Goal: Find contact information: Find contact information

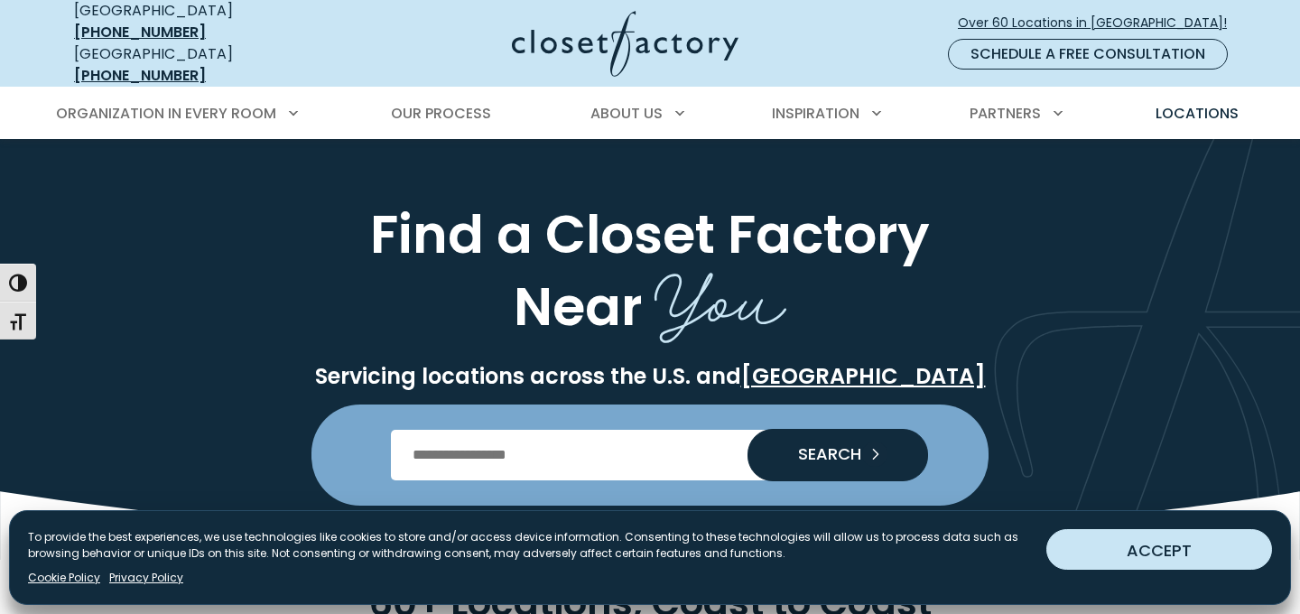
click at [1089, 543] on button "ACCEPT" at bounding box center [1159, 549] width 226 height 41
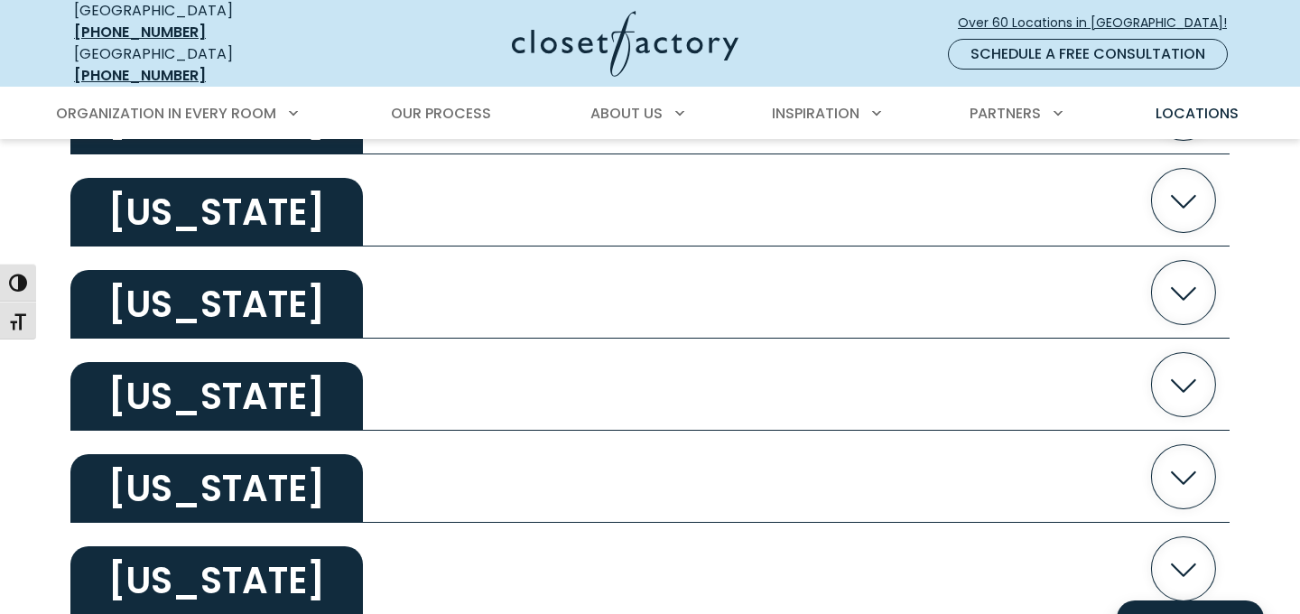
scroll to position [3000, 0]
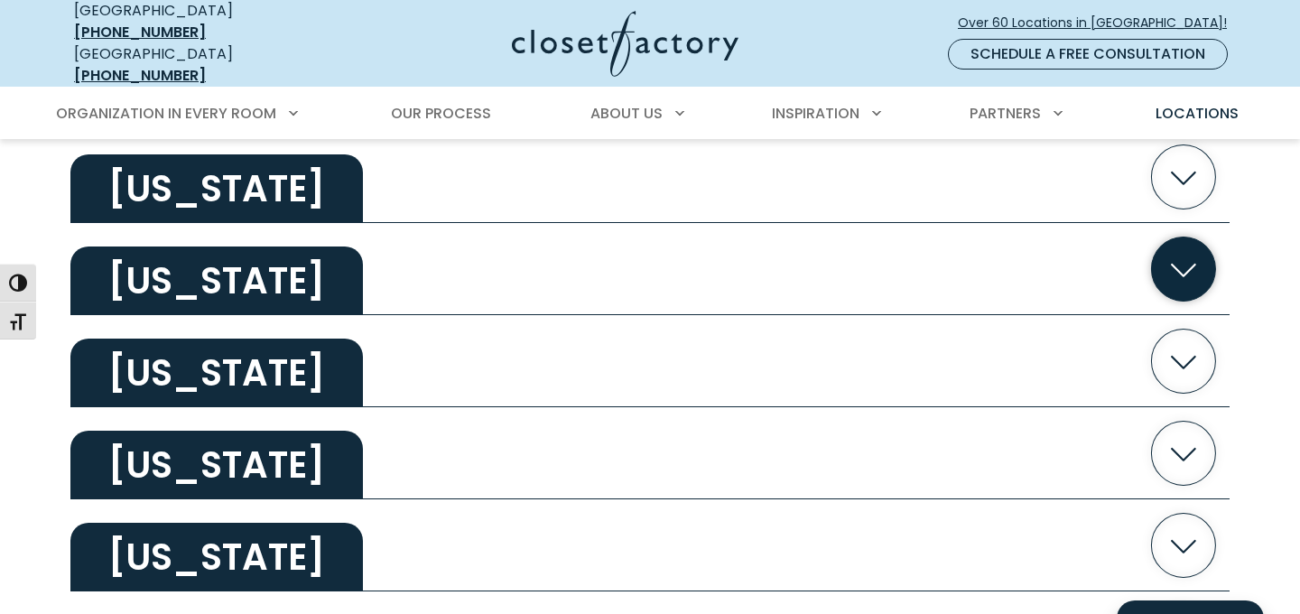
click at [1164, 245] on icon "button" at bounding box center [1184, 269] width 64 height 64
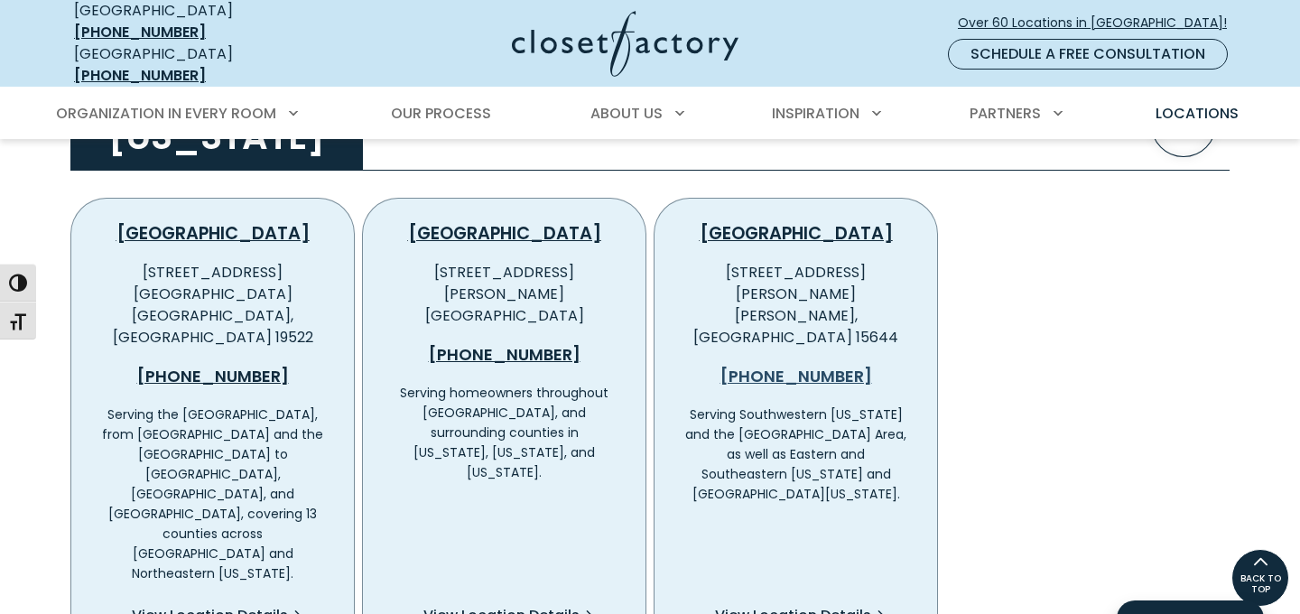
scroll to position [3137, 0]
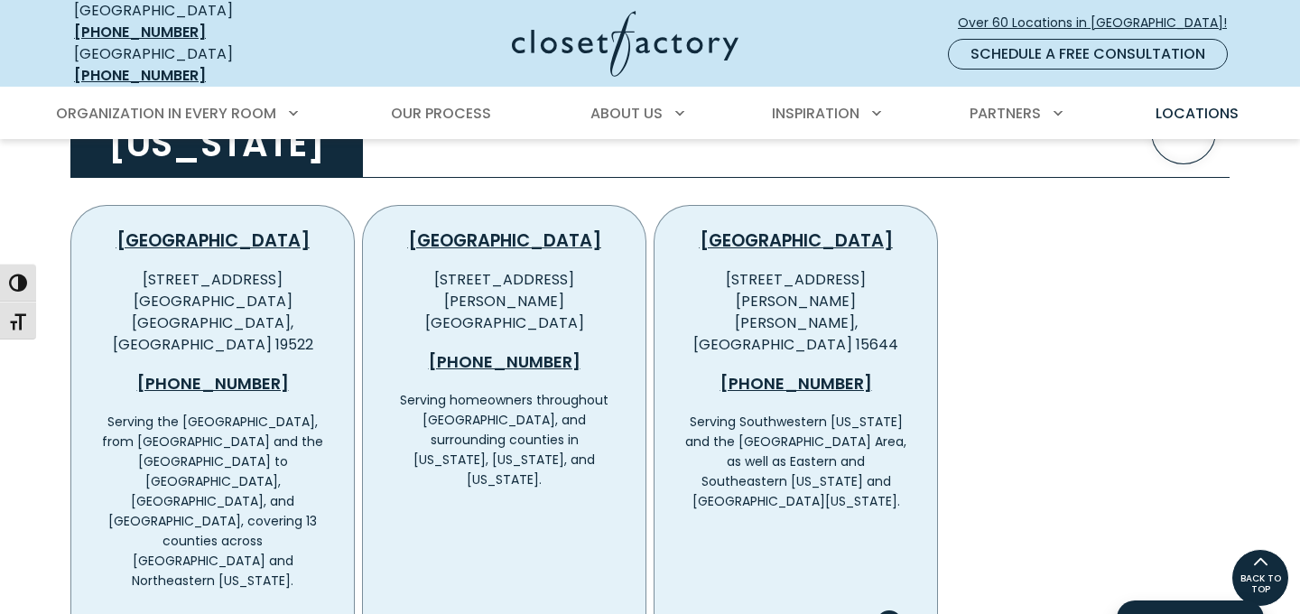
click at [770, 612] on span "View Location Details" at bounding box center [793, 623] width 156 height 22
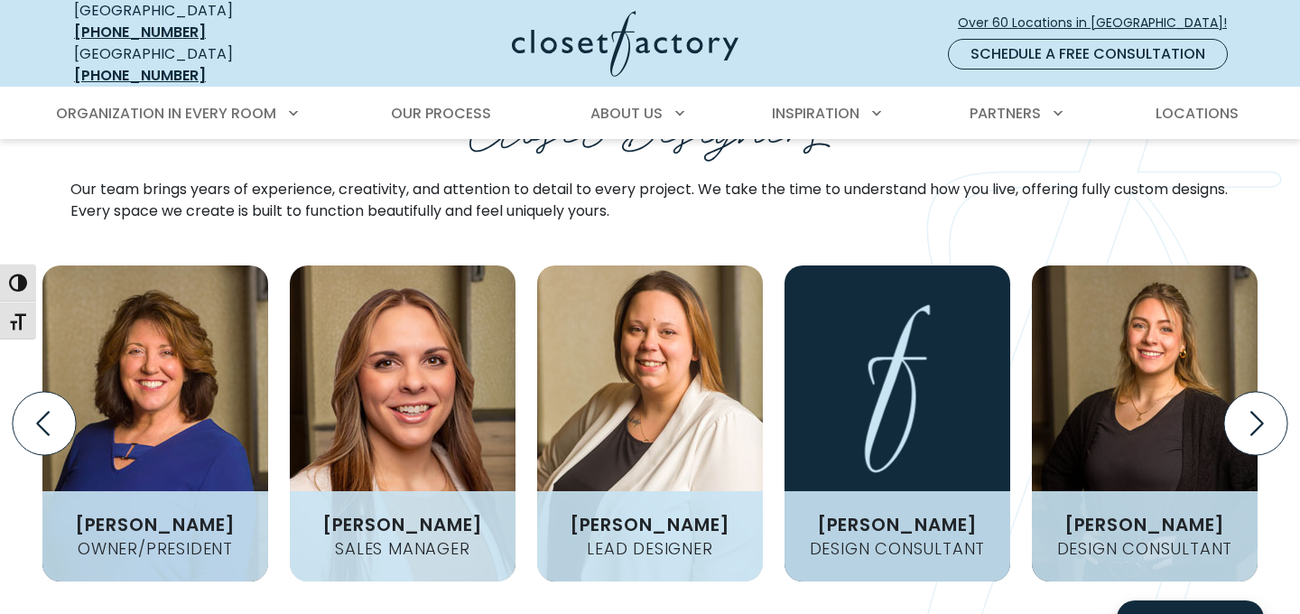
scroll to position [2441, 0]
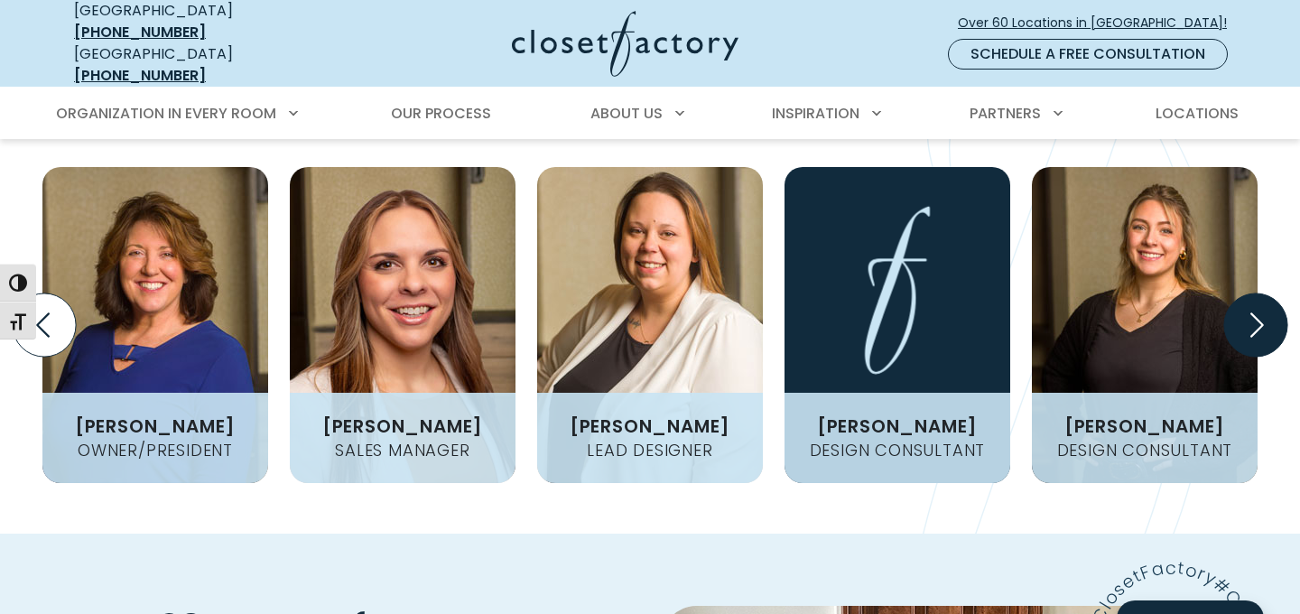
click at [1259, 312] on icon "Next slide" at bounding box center [1257, 324] width 14 height 24
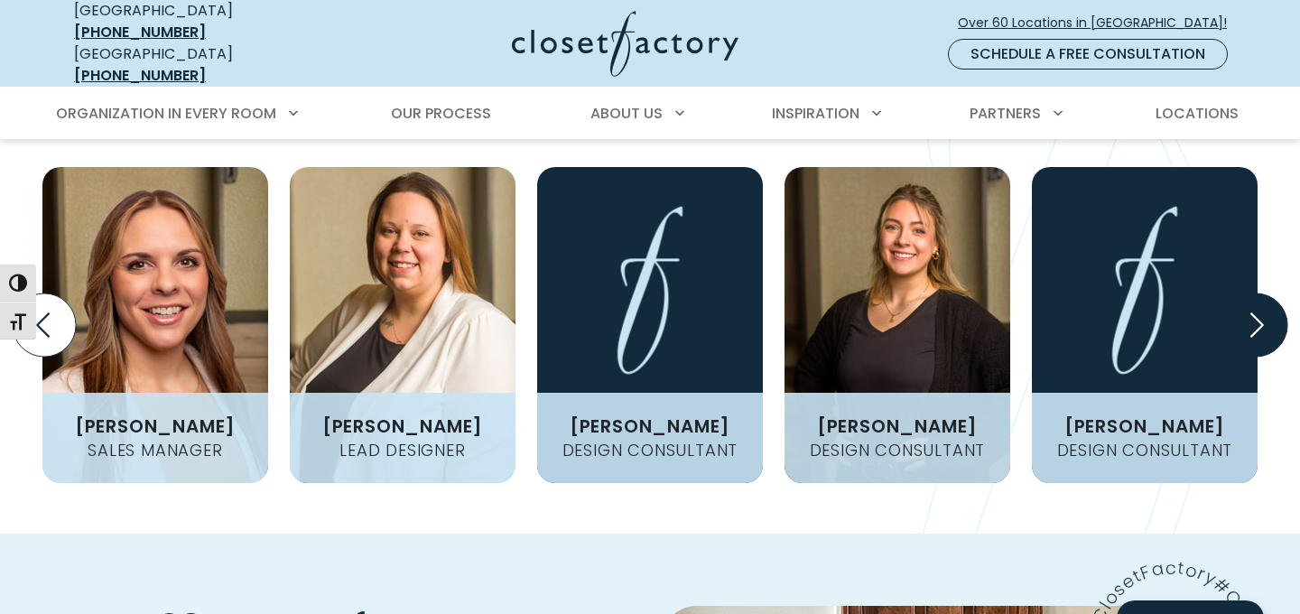
click at [1259, 312] on icon "Next slide" at bounding box center [1257, 324] width 14 height 24
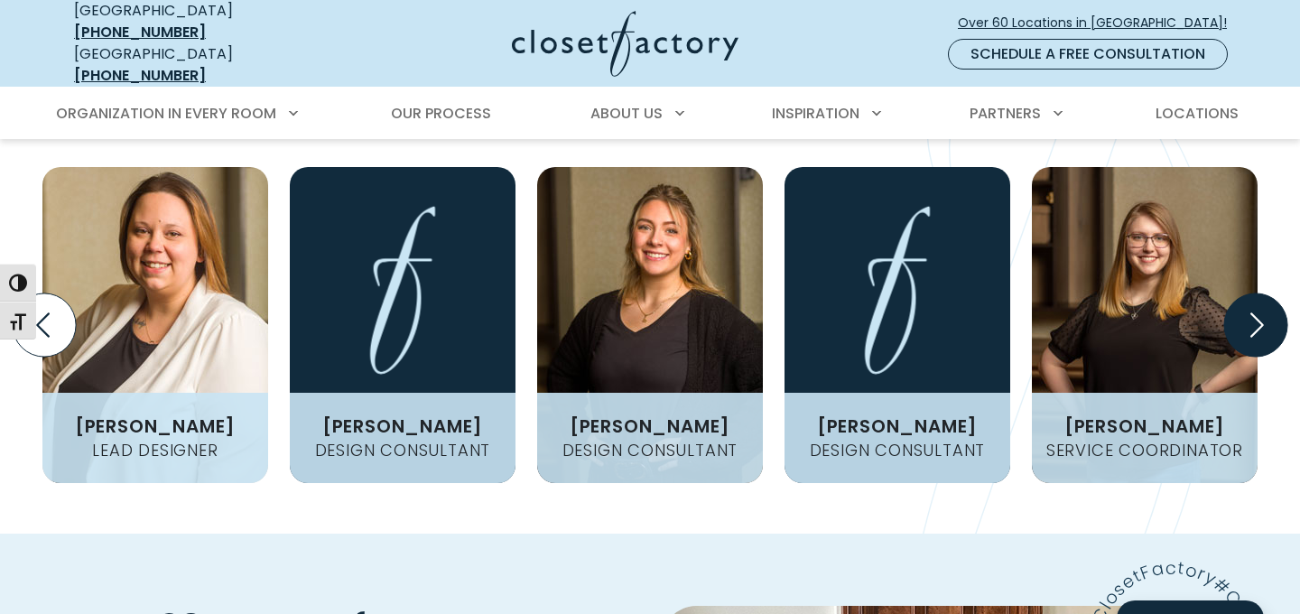
click at [1259, 312] on icon "Next slide" at bounding box center [1257, 324] width 14 height 24
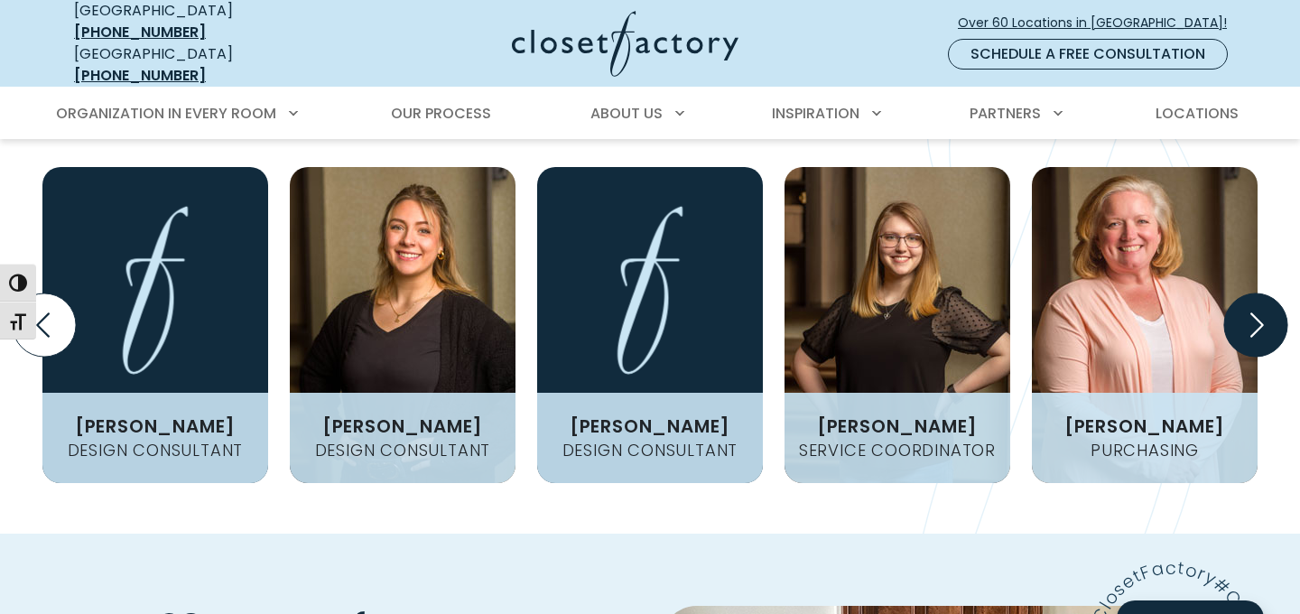
click at [1259, 312] on icon "Next slide" at bounding box center [1257, 324] width 14 height 24
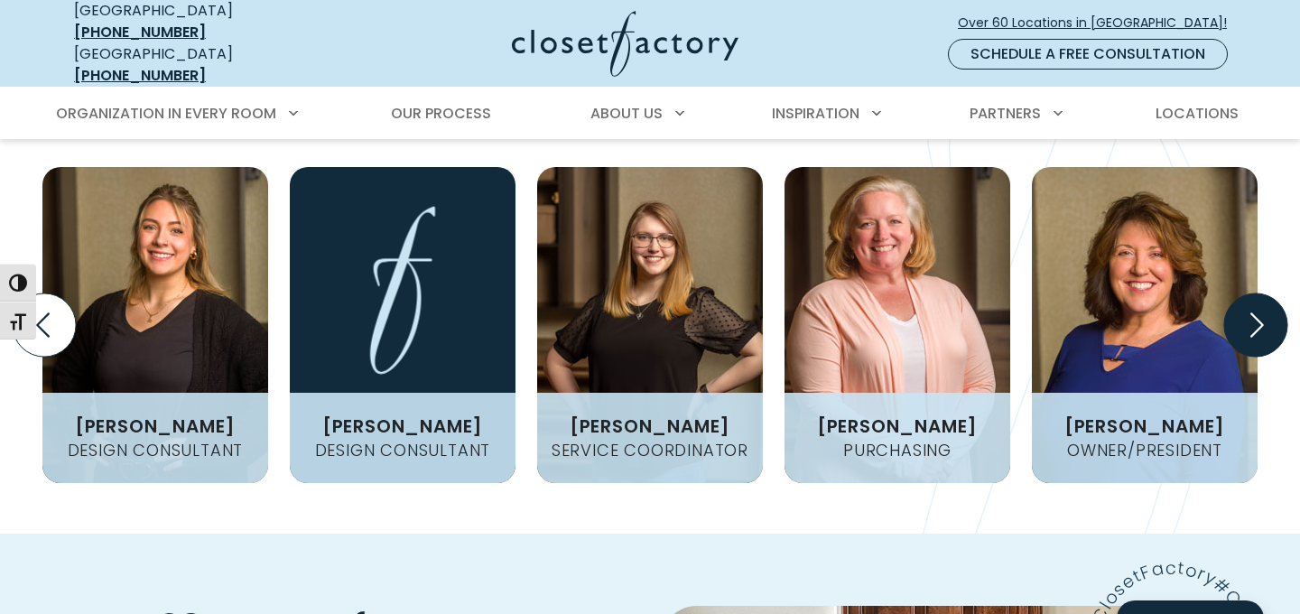
click at [1259, 312] on icon "Next slide" at bounding box center [1257, 324] width 14 height 24
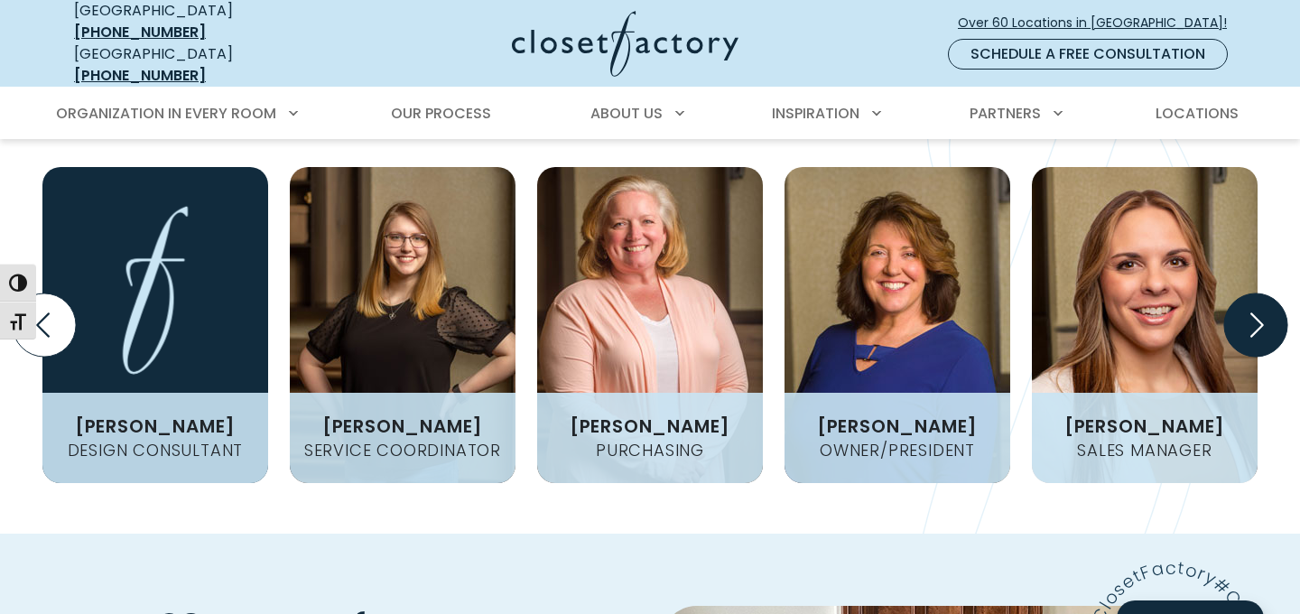
click at [1259, 312] on icon "Next slide" at bounding box center [1257, 324] width 14 height 24
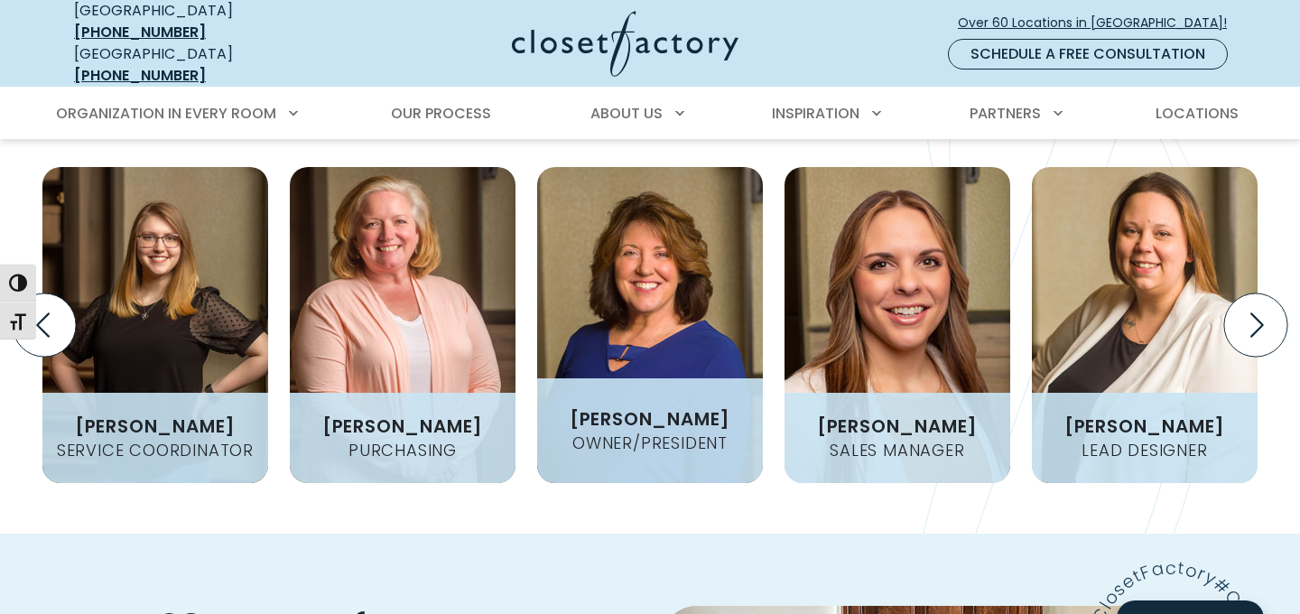
click at [616, 334] on img "Design Experts Gallery" at bounding box center [650, 325] width 226 height 316
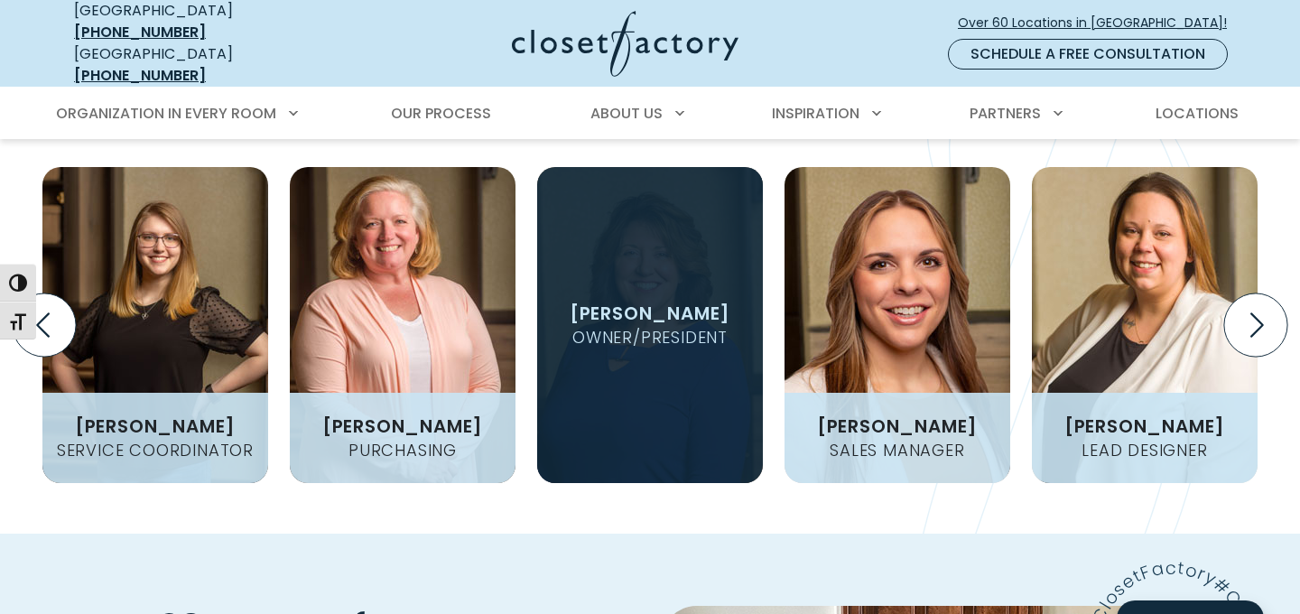
click at [631, 330] on h4 "Owner/President" at bounding box center [650, 338] width 170 height 16
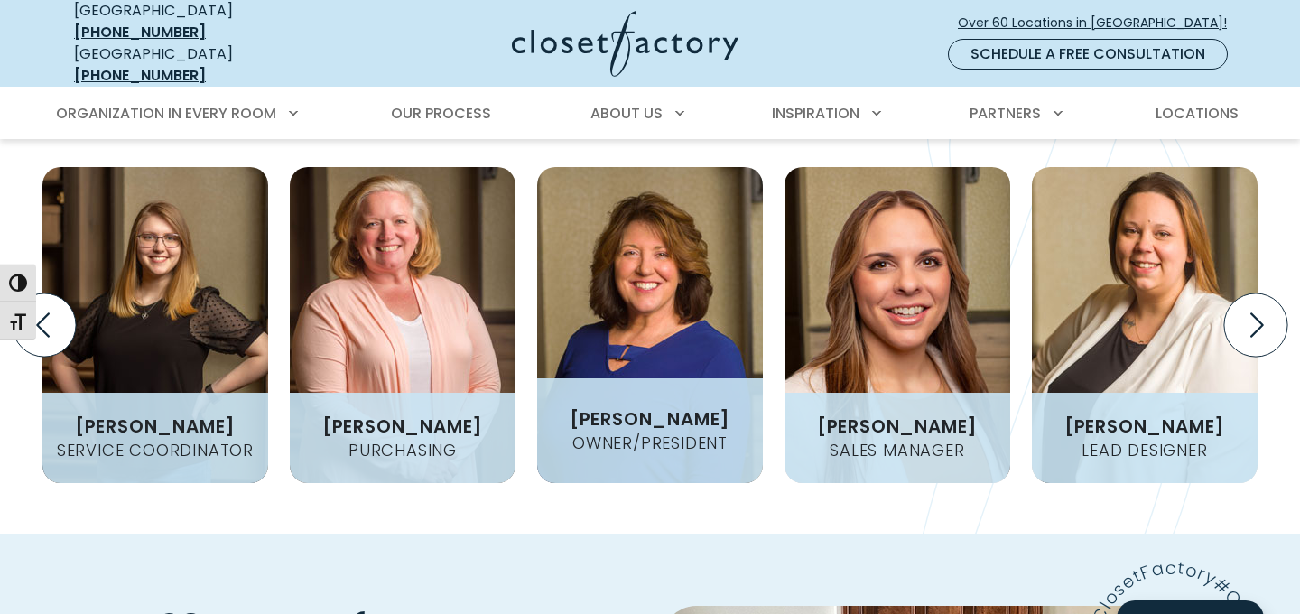
click at [625, 378] on figcaption "Michelle Walters Owner/President" at bounding box center [650, 430] width 226 height 105
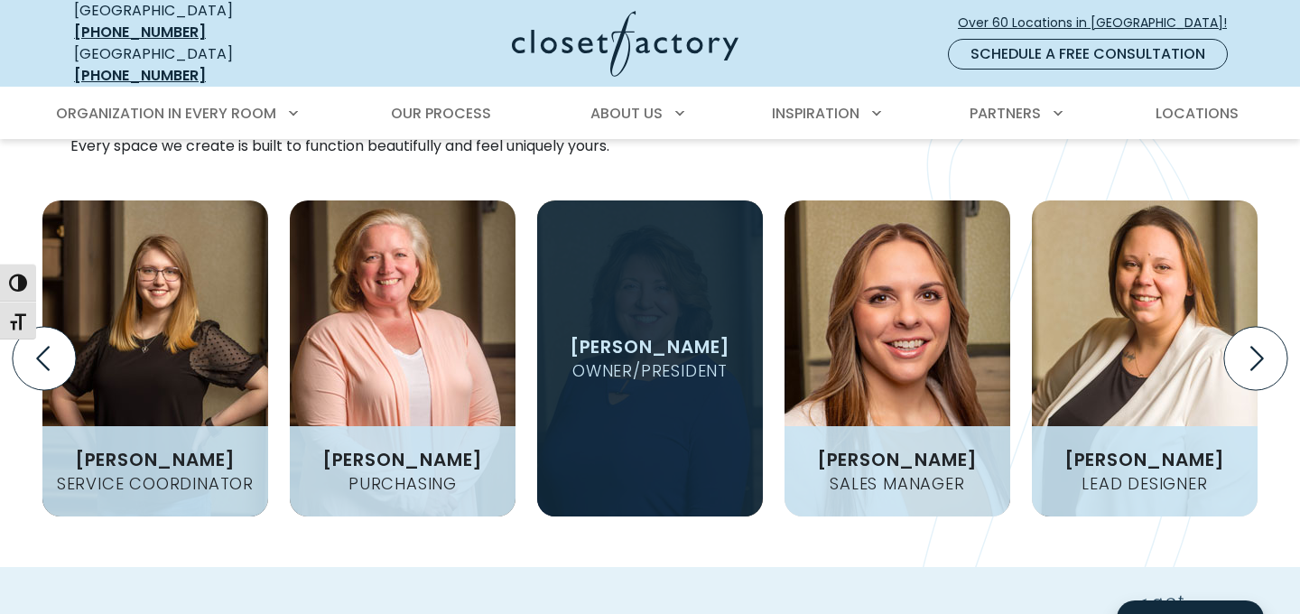
scroll to position [2373, 0]
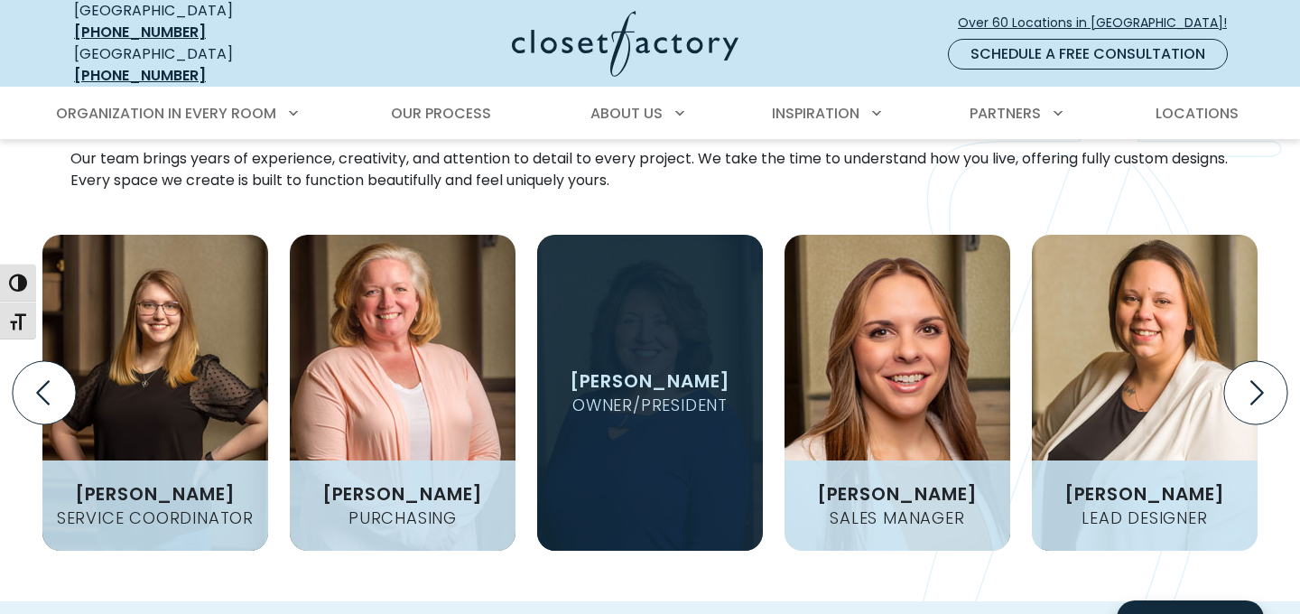
click at [563, 206] on div "Cindy Cunningham Design Consultant Cindy joined Closet Factory Pittsburgh in 20…" at bounding box center [649, 378] width 1289 height 345
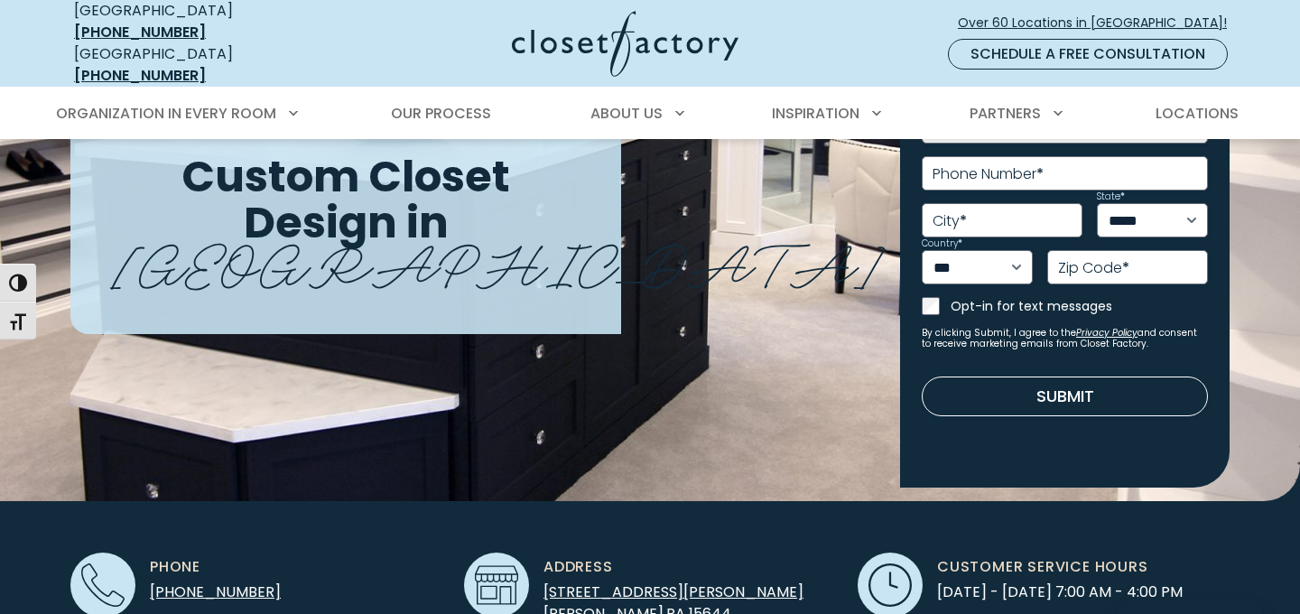
scroll to position [0, 0]
